Goal: Contribute content: Contribute content

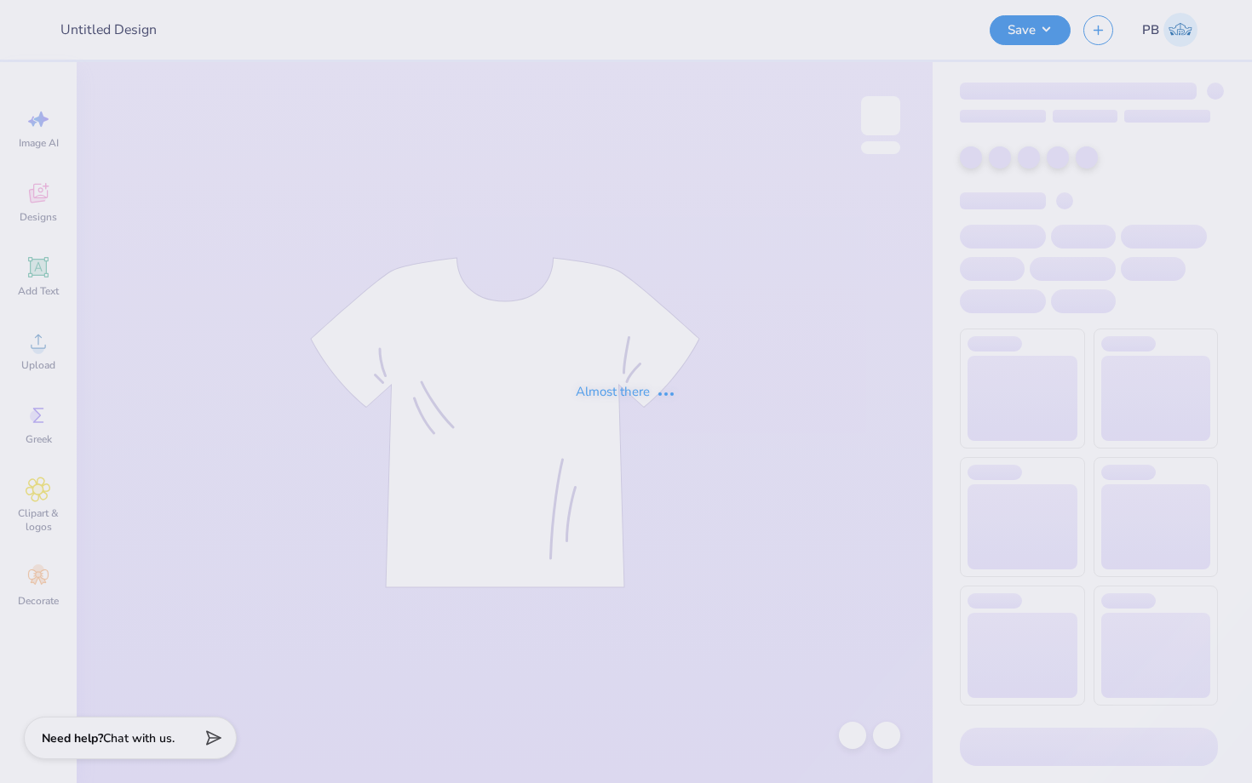
type input "PA week shirt"
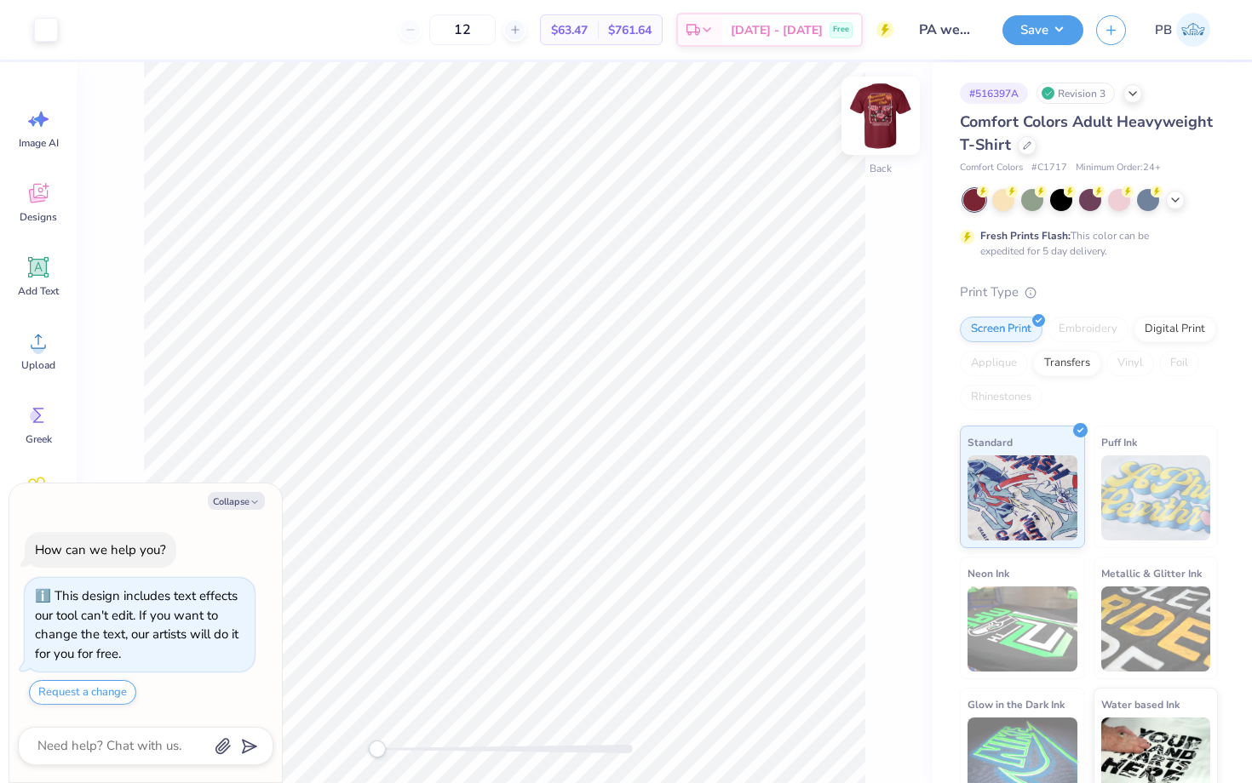
click at [881, 111] on img at bounding box center [880, 116] width 68 height 68
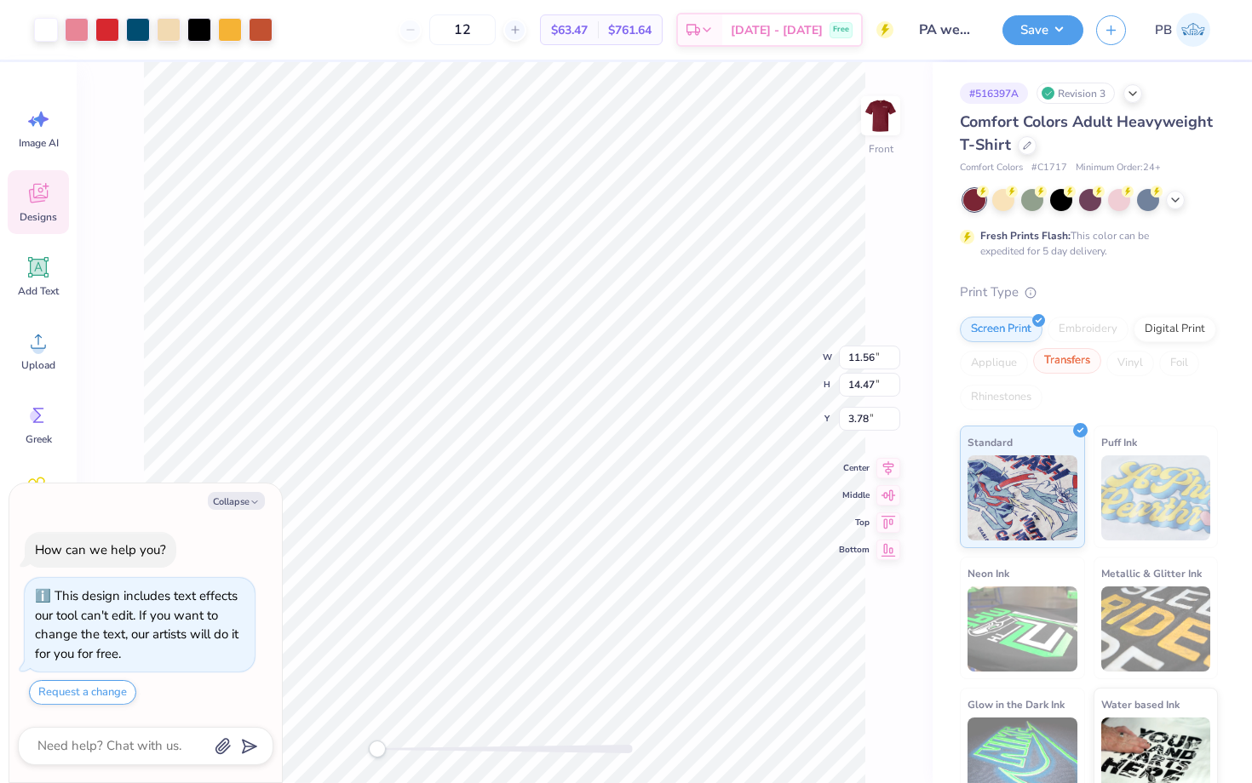
click at [1085, 355] on div "Transfers" at bounding box center [1067, 361] width 68 height 26
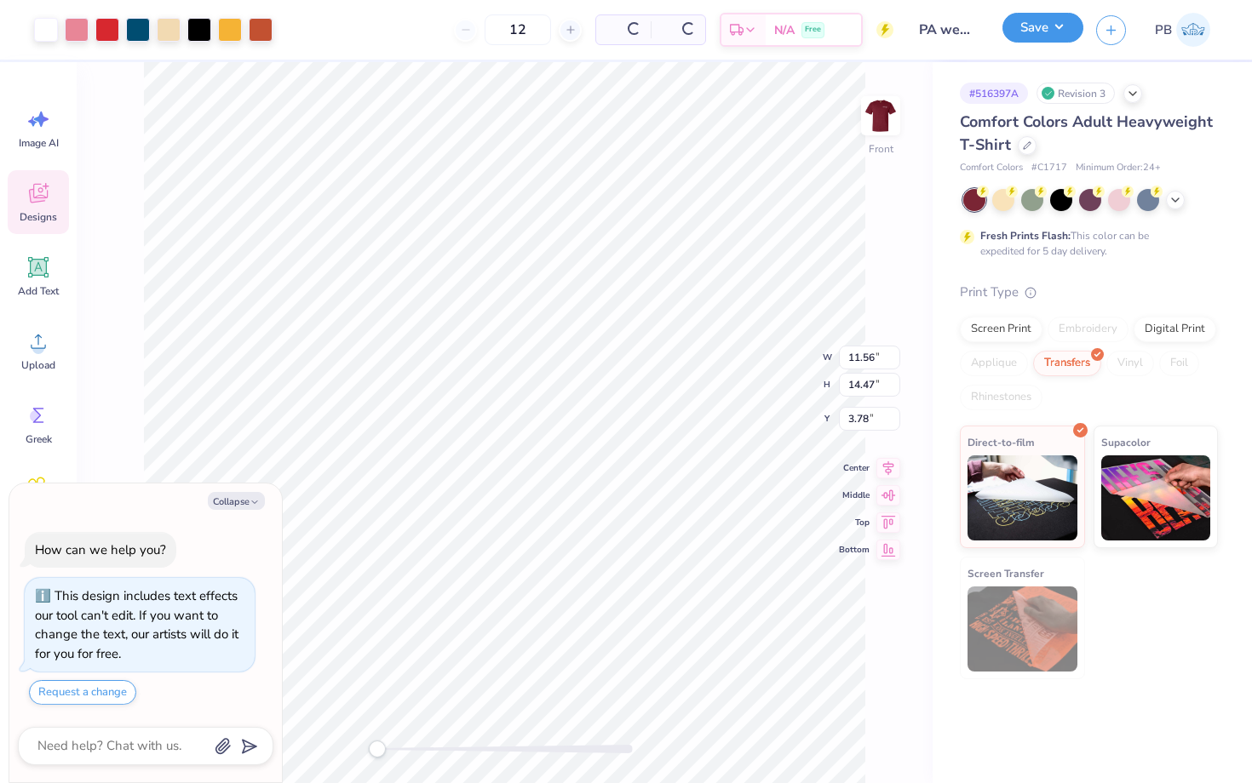
click at [1031, 30] on button "Save" at bounding box center [1042, 28] width 81 height 30
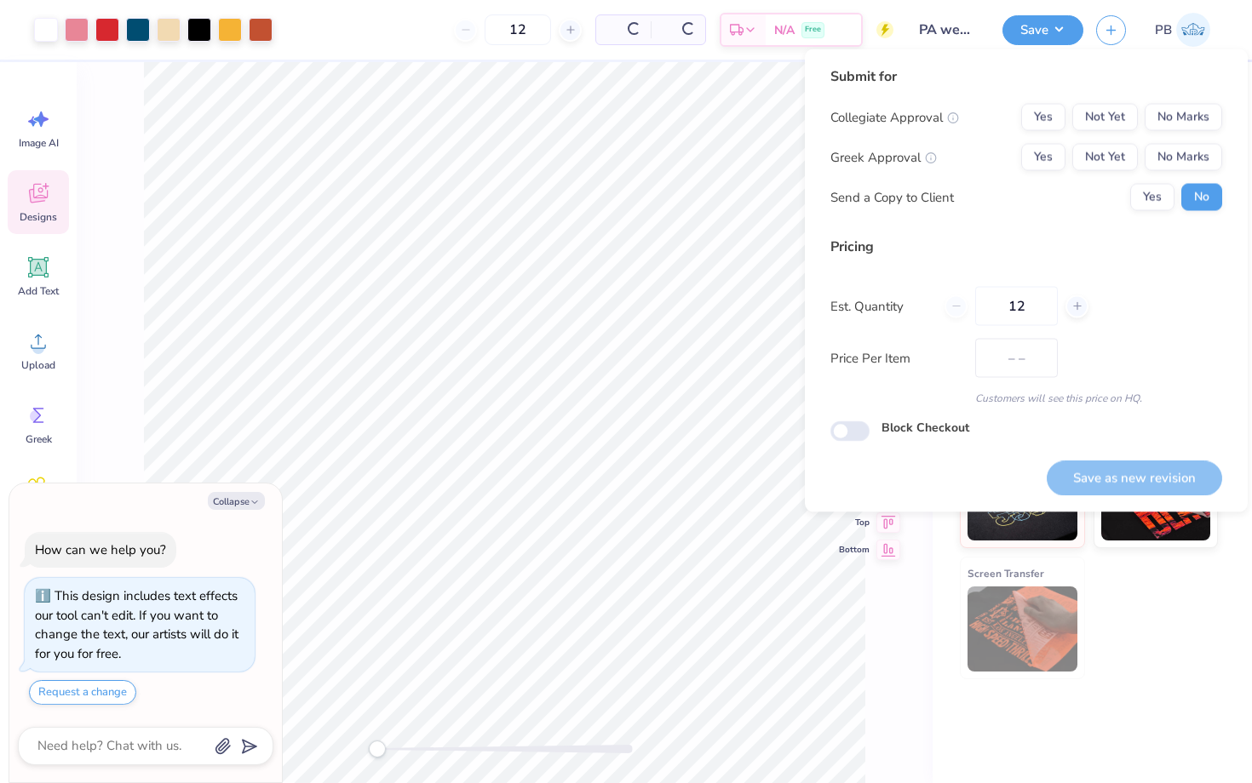
type textarea "x"
type input "$64.74"
click at [1239, 122] on div "Submit for Collegiate Approval Yes Not Yet No Marks Greek Approval Yes Not Yet …" at bounding box center [1026, 280] width 443 height 463
click at [1204, 120] on button "No Marks" at bounding box center [1182, 117] width 77 height 27
click at [1199, 156] on button "No Marks" at bounding box center [1182, 157] width 77 height 27
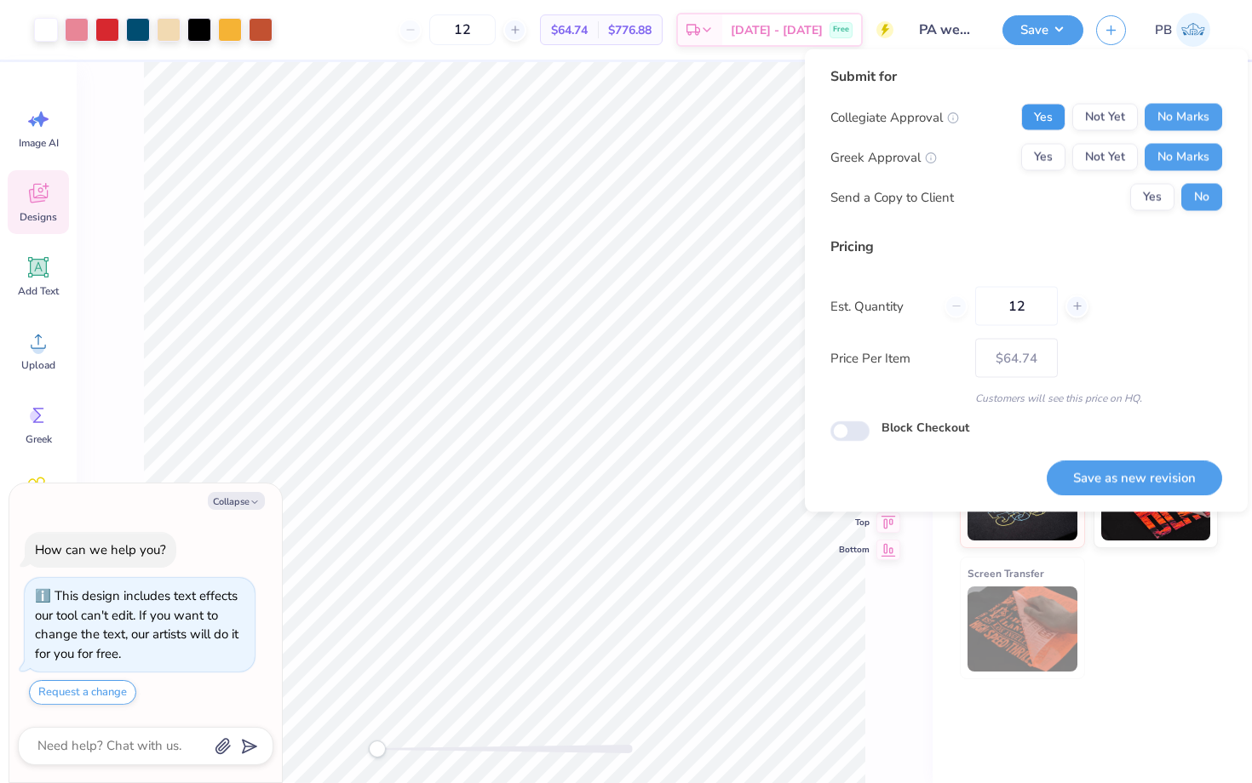
click at [1046, 123] on button "Yes" at bounding box center [1043, 117] width 44 height 27
click at [1148, 472] on button "Save as new revision" at bounding box center [1134, 478] width 175 height 35
type textarea "x"
type input "– –"
type textarea "x"
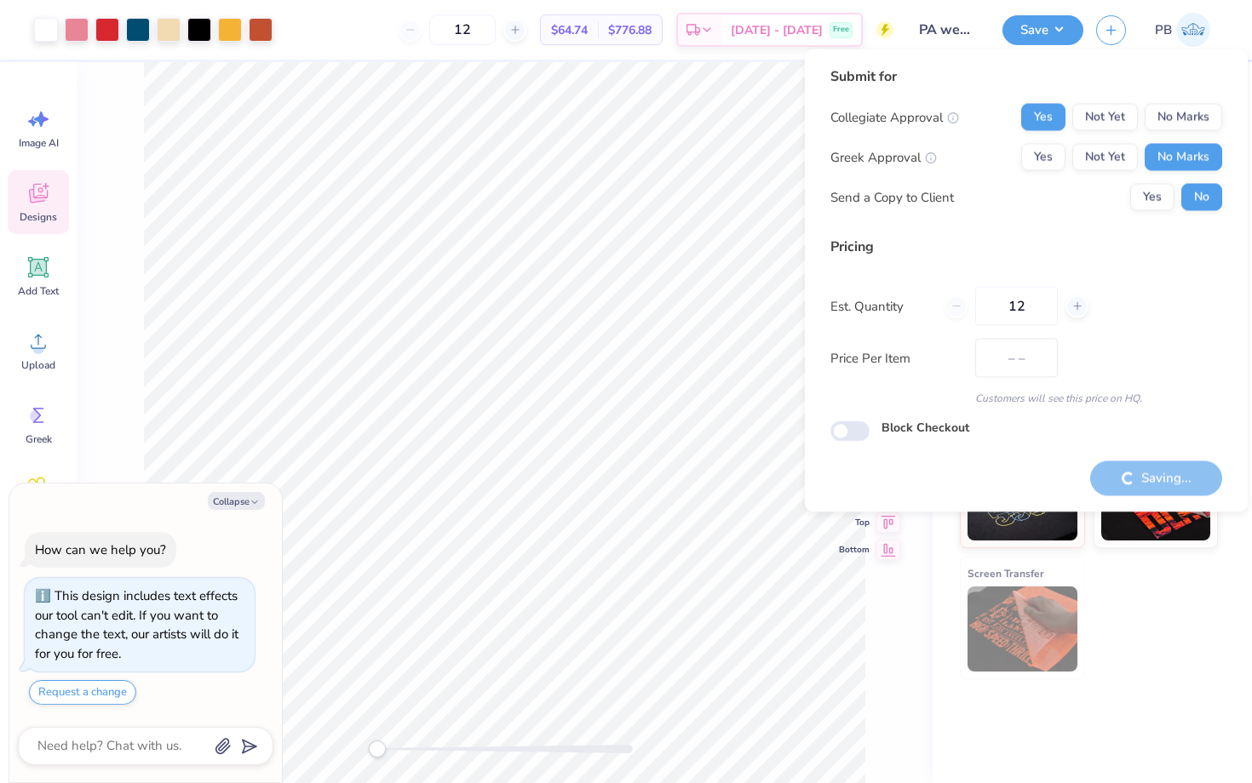
type input "$64.74"
type textarea "x"
